Goal: Task Accomplishment & Management: Manage account settings

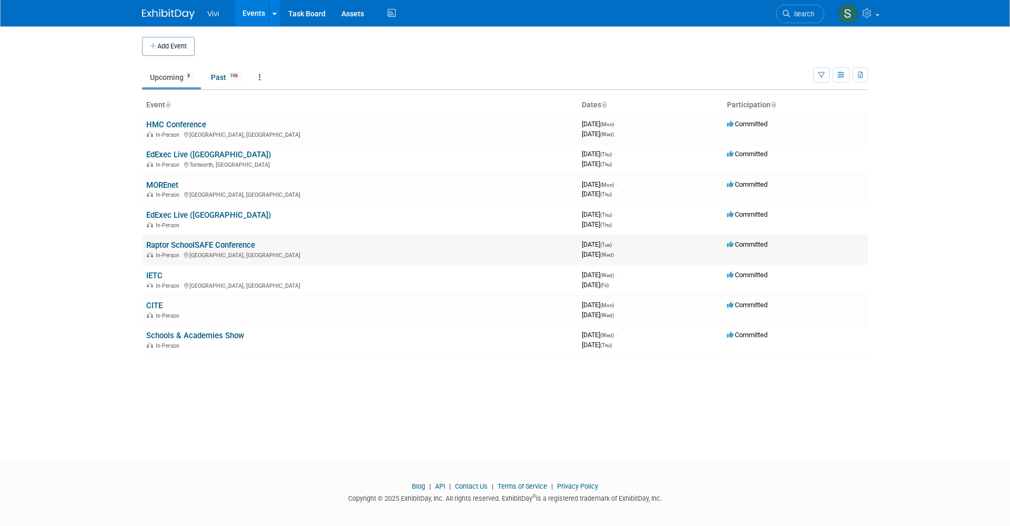
click at [189, 240] on link "Raptor SchoolSAFE Conference" at bounding box center [200, 244] width 109 height 9
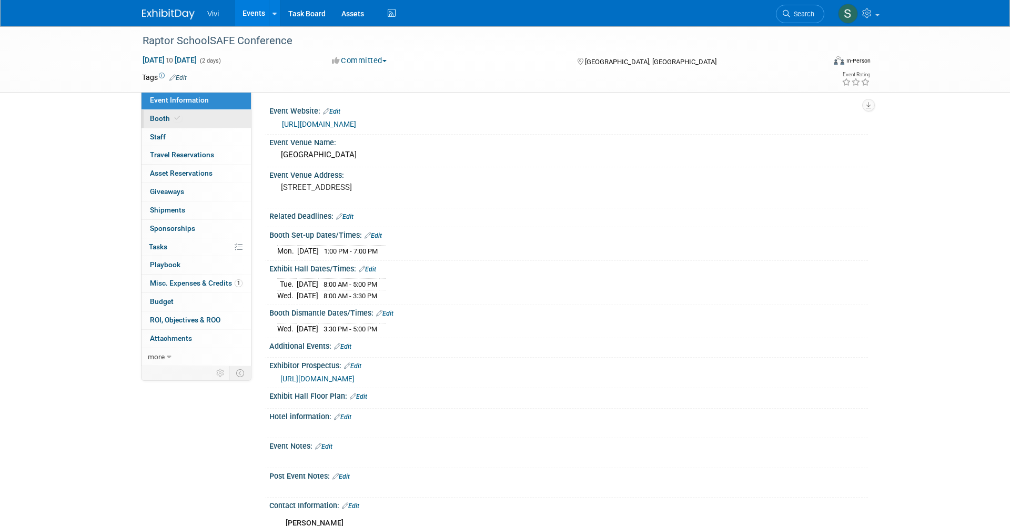
click at [166, 114] on span "Booth" at bounding box center [166, 118] width 32 height 8
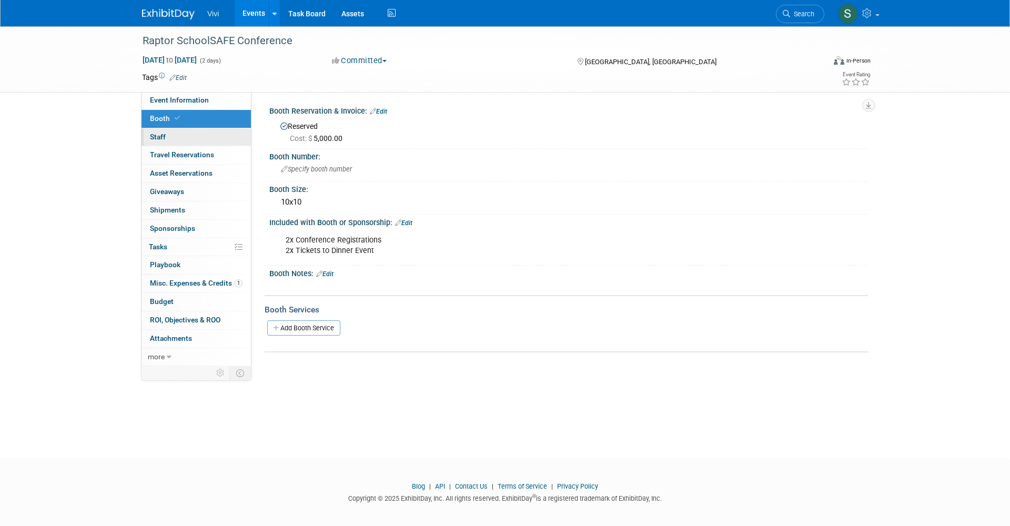
click at [179, 131] on link "0 Staff 0" at bounding box center [196, 137] width 109 height 18
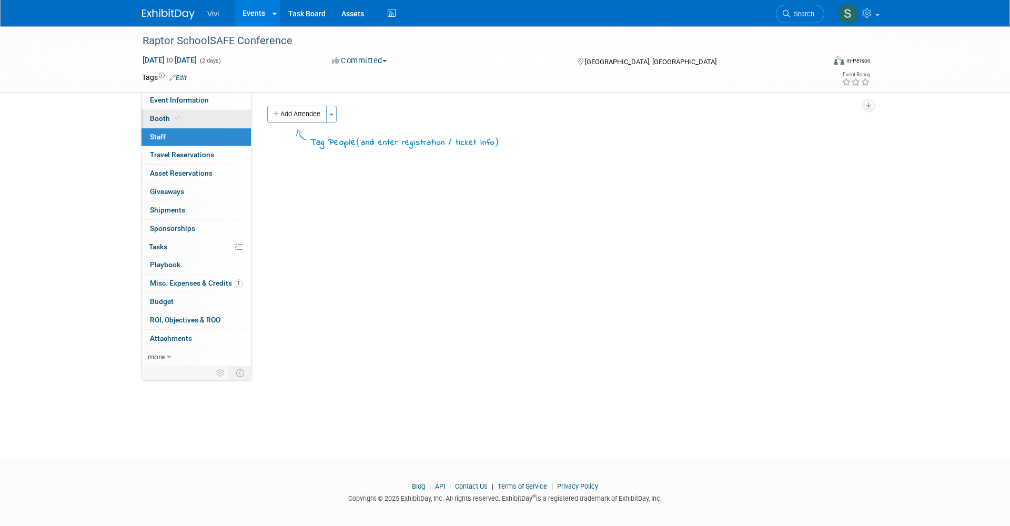
click at [180, 120] on span at bounding box center [177, 118] width 9 height 8
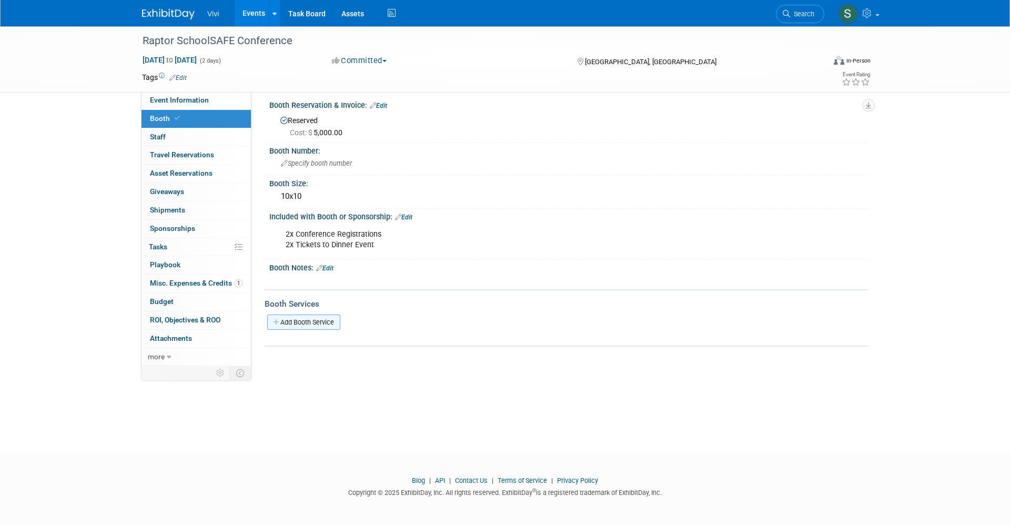
scroll to position [6, 0]
click at [325, 323] on link "Add Booth Service" at bounding box center [303, 322] width 73 height 15
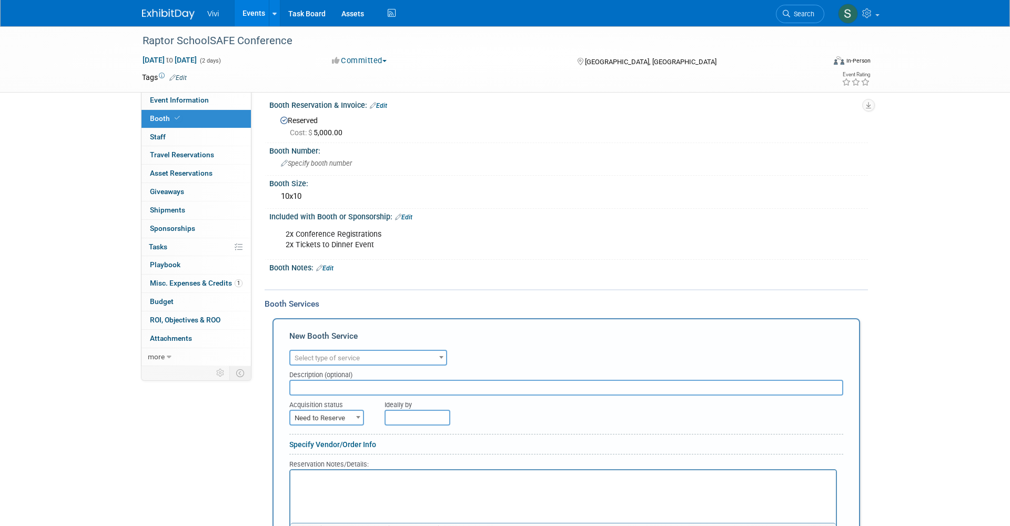
scroll to position [0, 0]
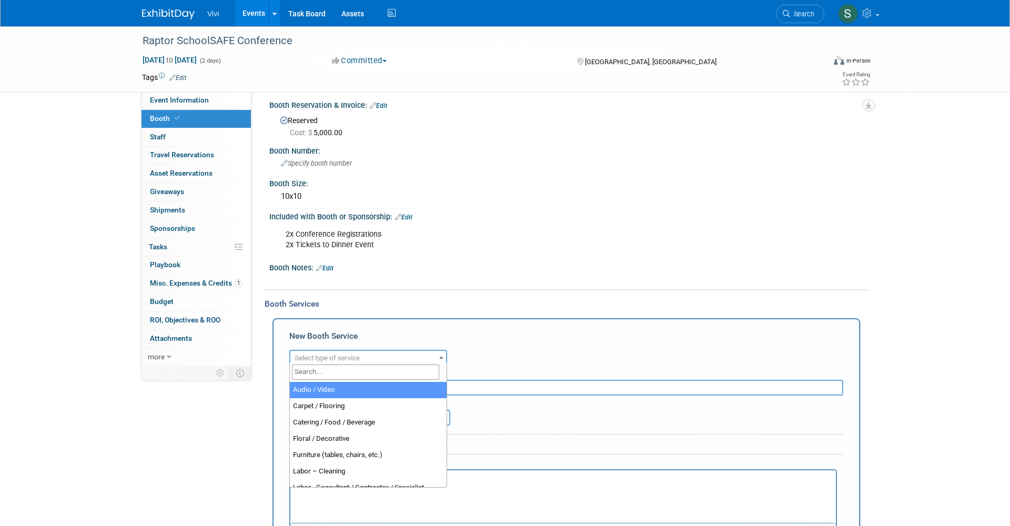
click at [317, 354] on span "Select type of service" at bounding box center [327, 358] width 65 height 8
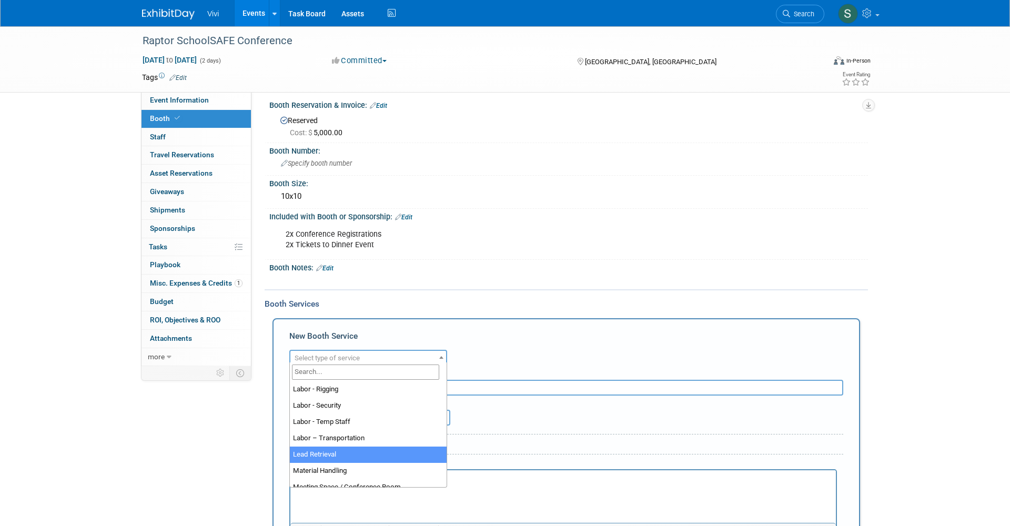
select select "7"
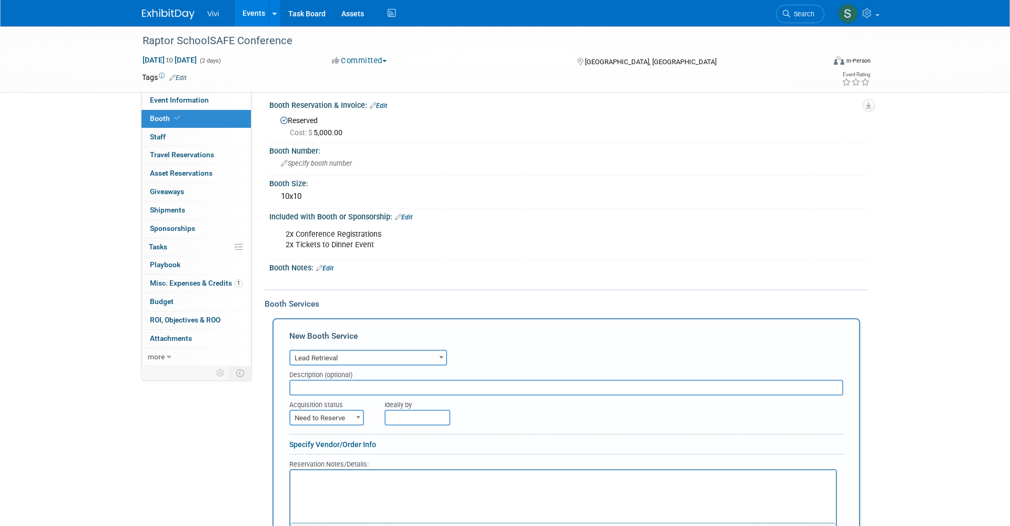
click at [317, 412] on span "Need to Reserve" at bounding box center [326, 418] width 73 height 15
select select "2"
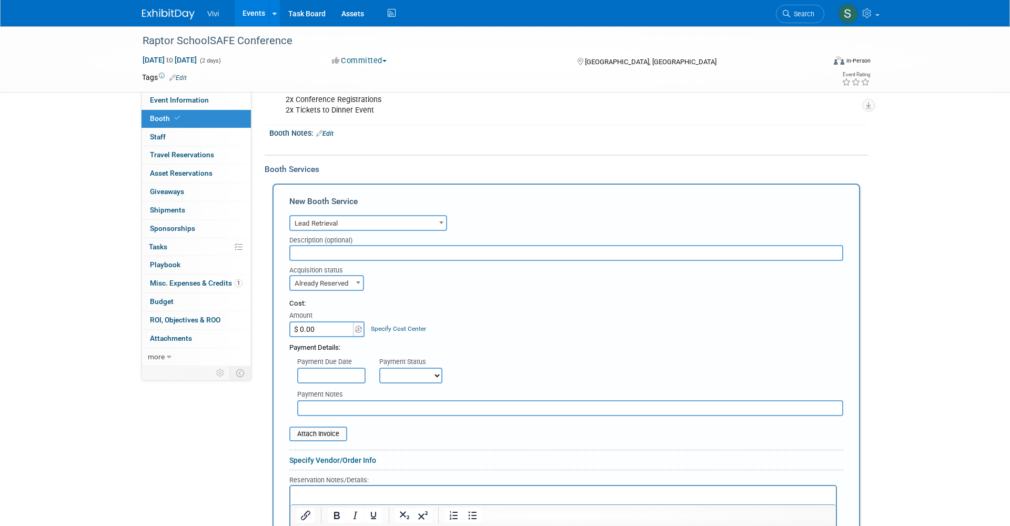
scroll to position [175, 0]
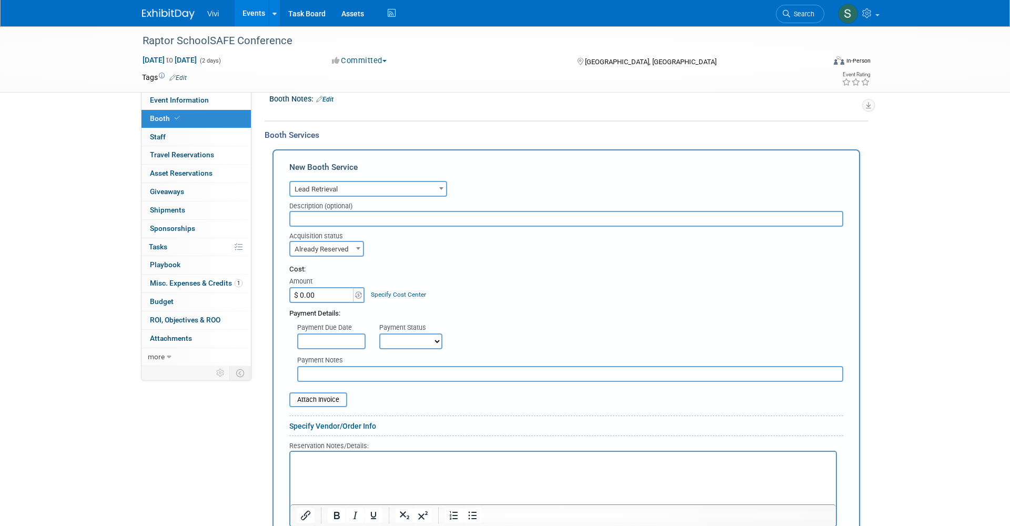
click at [346, 466] on html at bounding box center [563, 459] width 546 height 14
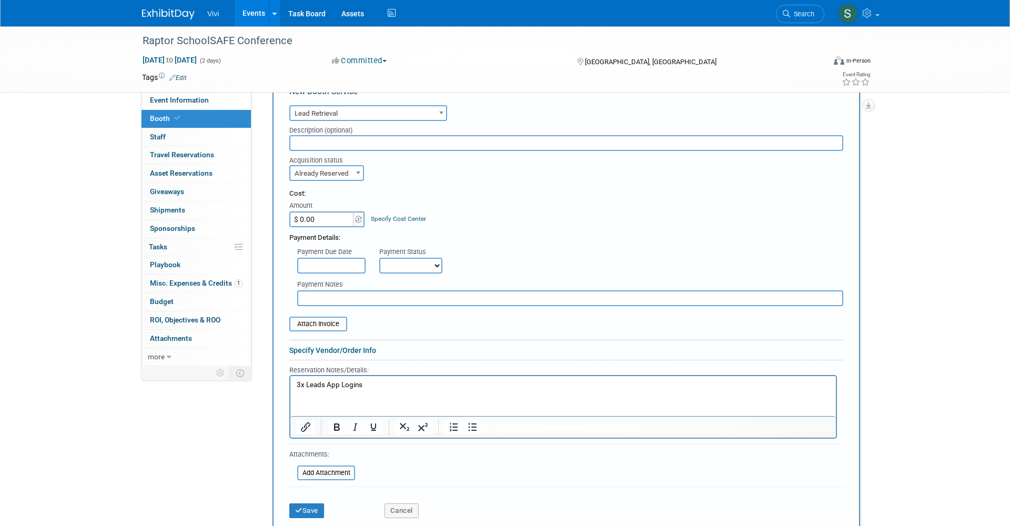
scroll to position [248, 1]
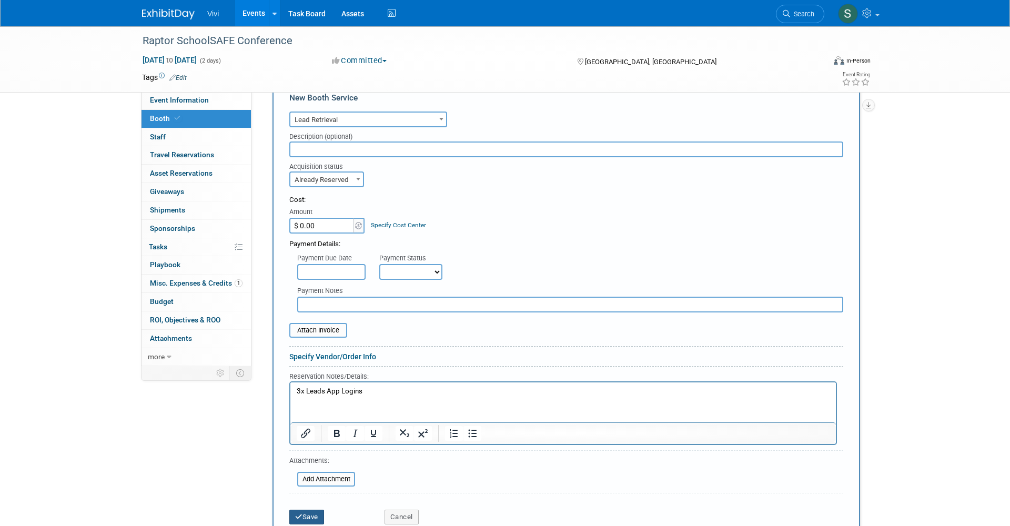
click at [314, 510] on button "Save" at bounding box center [306, 517] width 35 height 15
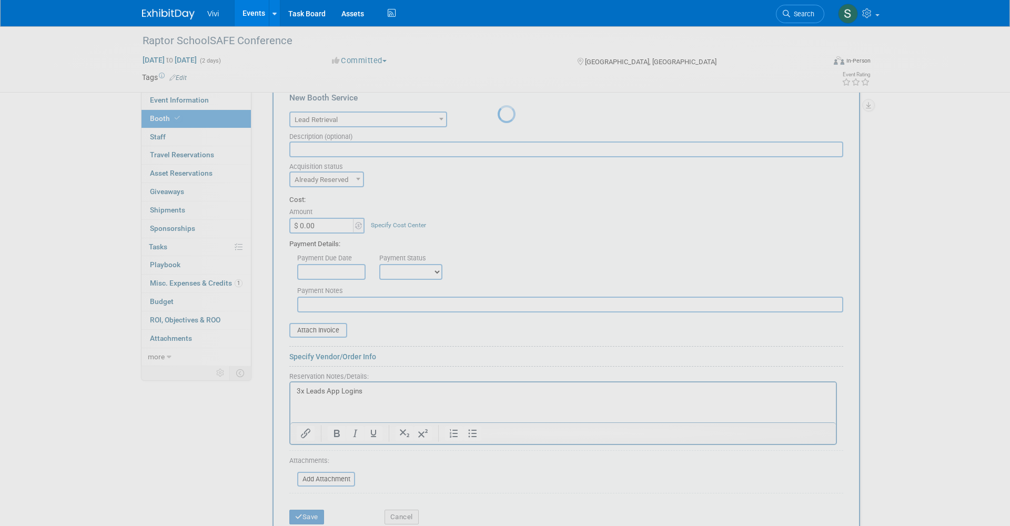
scroll to position [6, 0]
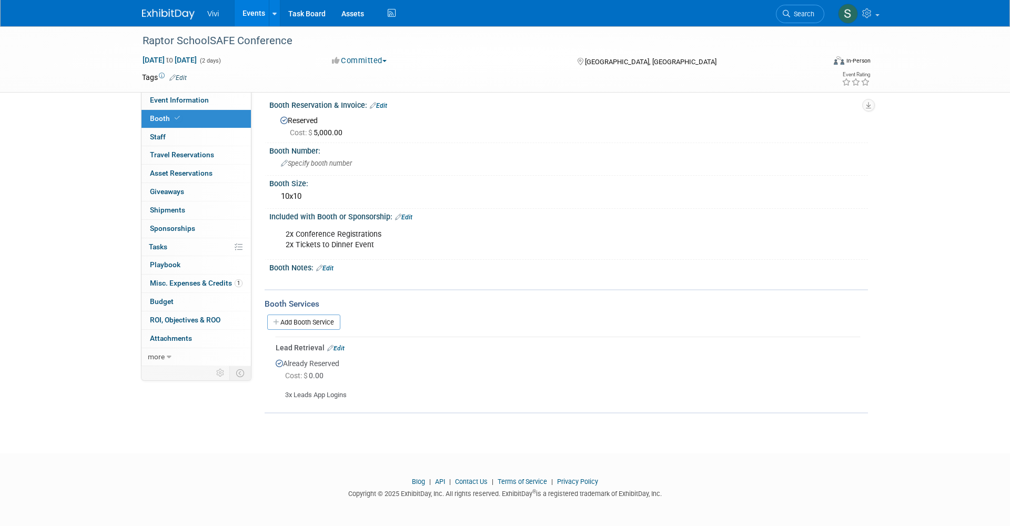
click at [340, 343] on div "Lead Retrieval Edit" at bounding box center [568, 348] width 585 height 11
click at [340, 345] on link "Edit" at bounding box center [335, 348] width 17 height 7
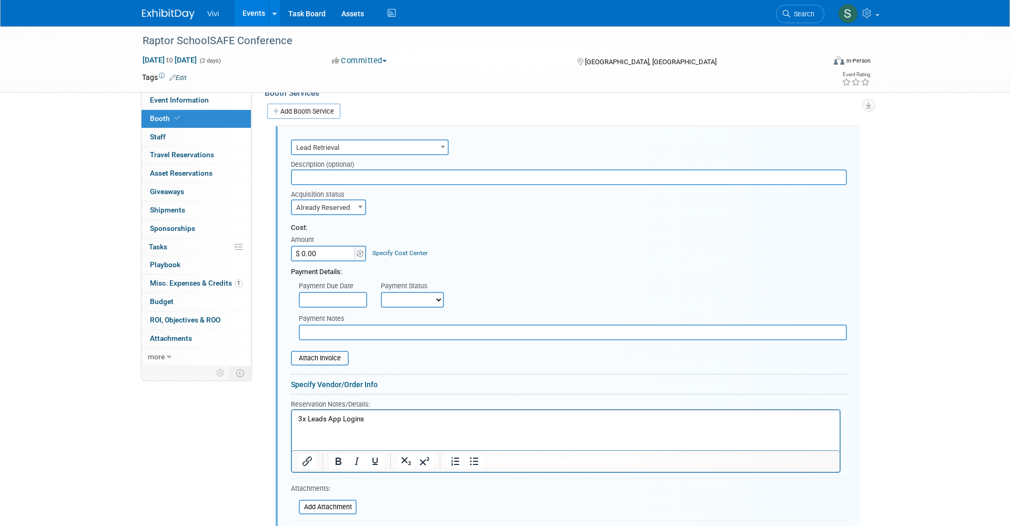
scroll to position [221, 0]
click at [314, 242] on input "$ 0.00" at bounding box center [324, 250] width 66 height 16
paste input "540.18"
type input "$ 540.18"
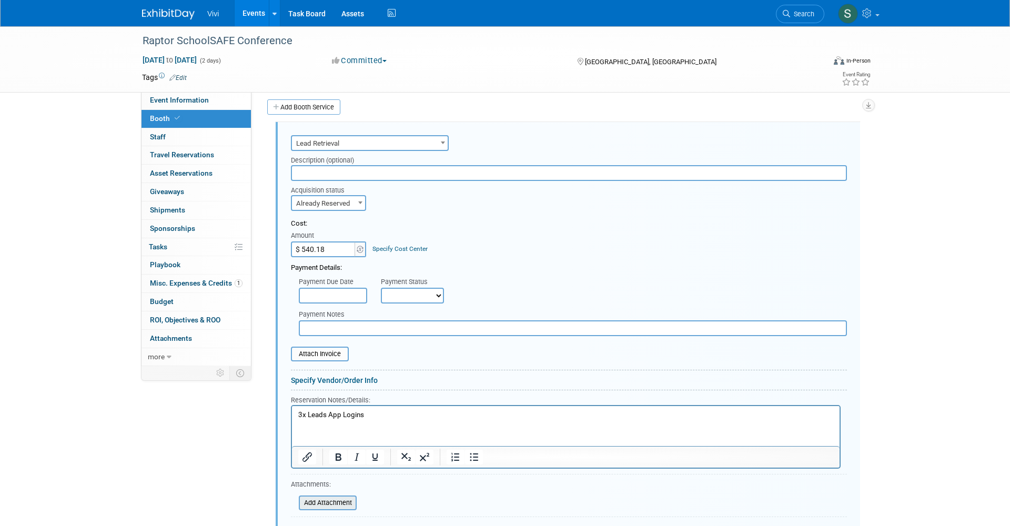
click at [318, 497] on input "file" at bounding box center [292, 503] width 125 height 13
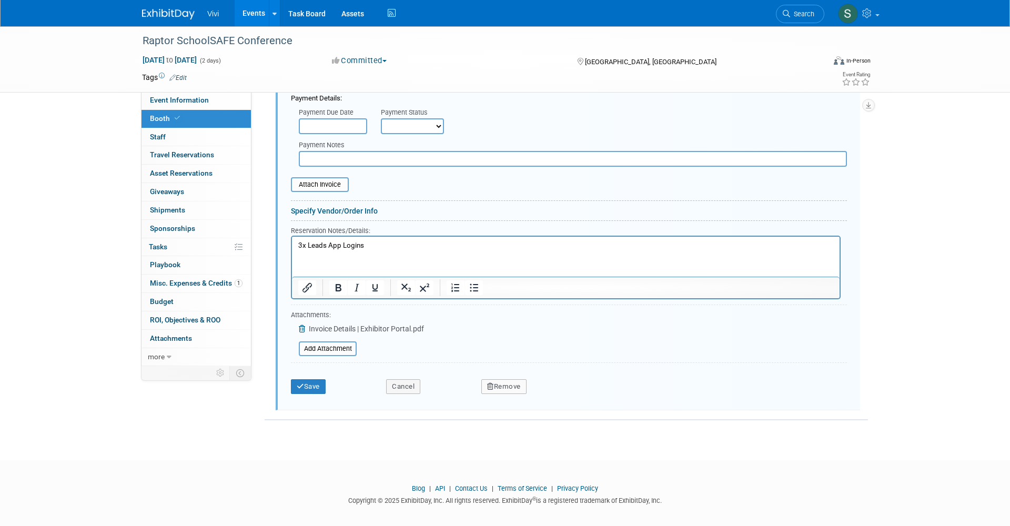
scroll to position [390, 0]
click at [296, 380] on button "Save" at bounding box center [308, 387] width 35 height 15
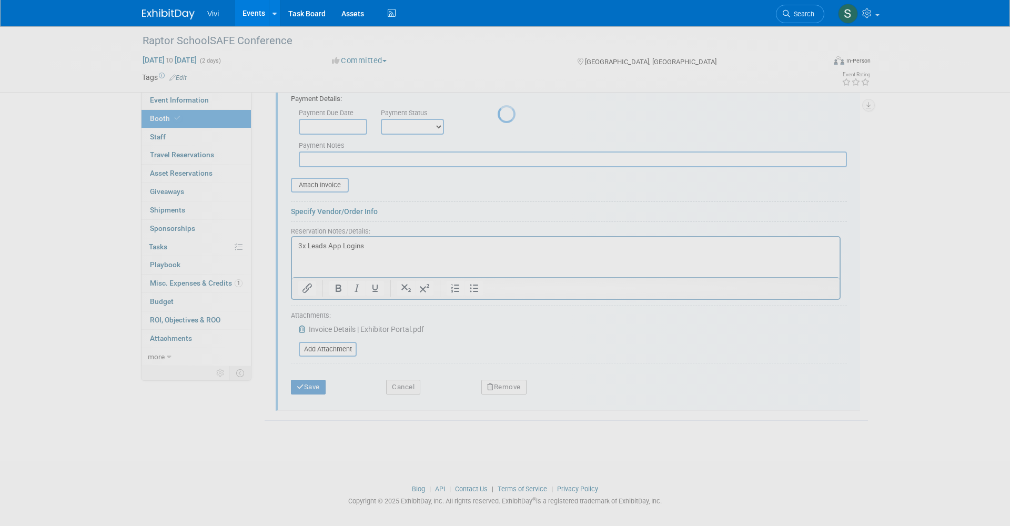
scroll to position [28, 0]
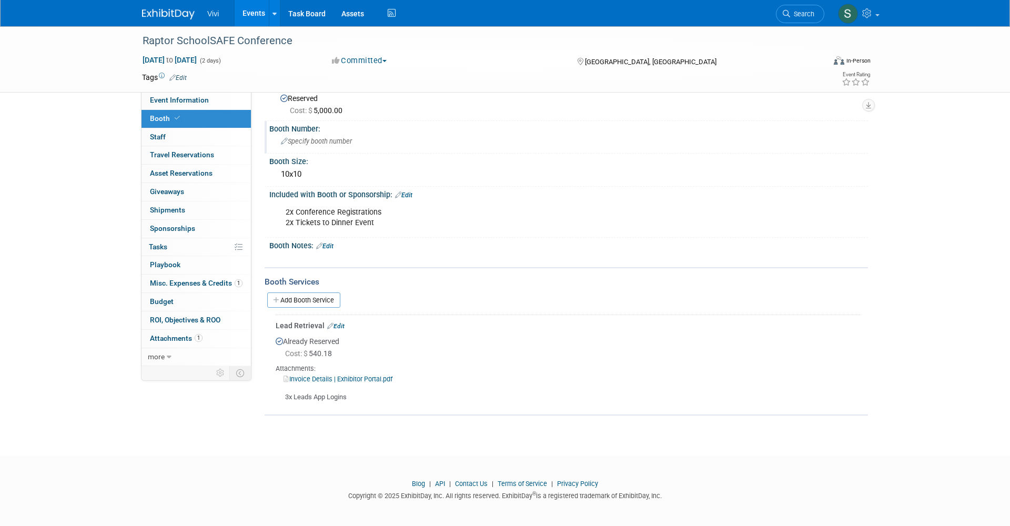
click at [308, 142] on span "Specify booth number" at bounding box center [316, 141] width 71 height 8
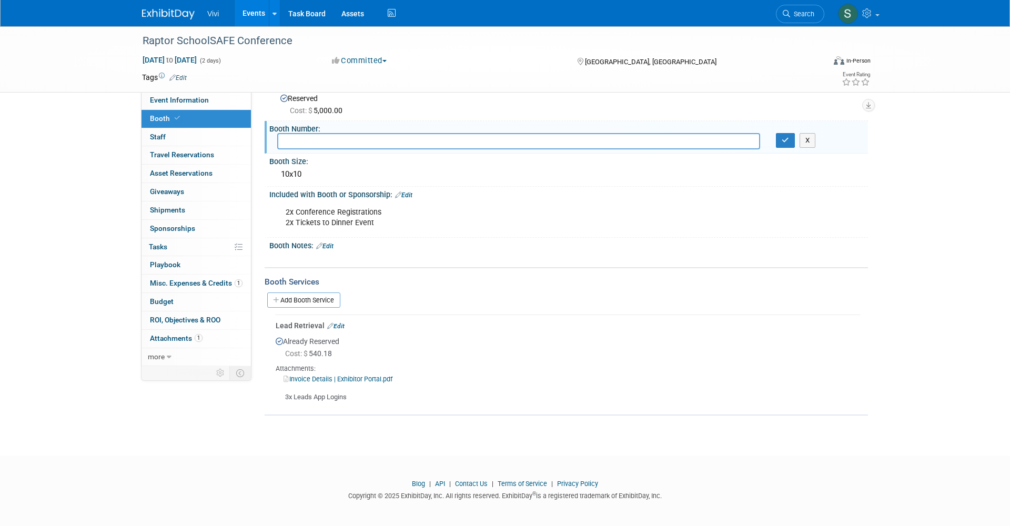
scroll to position [17, 0]
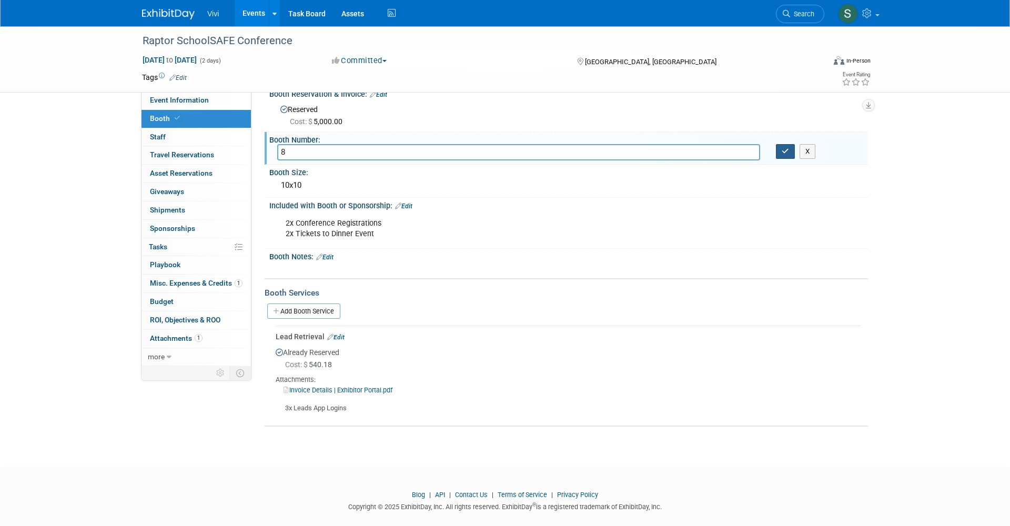
type input "8"
click at [780, 151] on button "button" at bounding box center [785, 151] width 19 height 15
